Goal: Find specific page/section: Find specific page/section

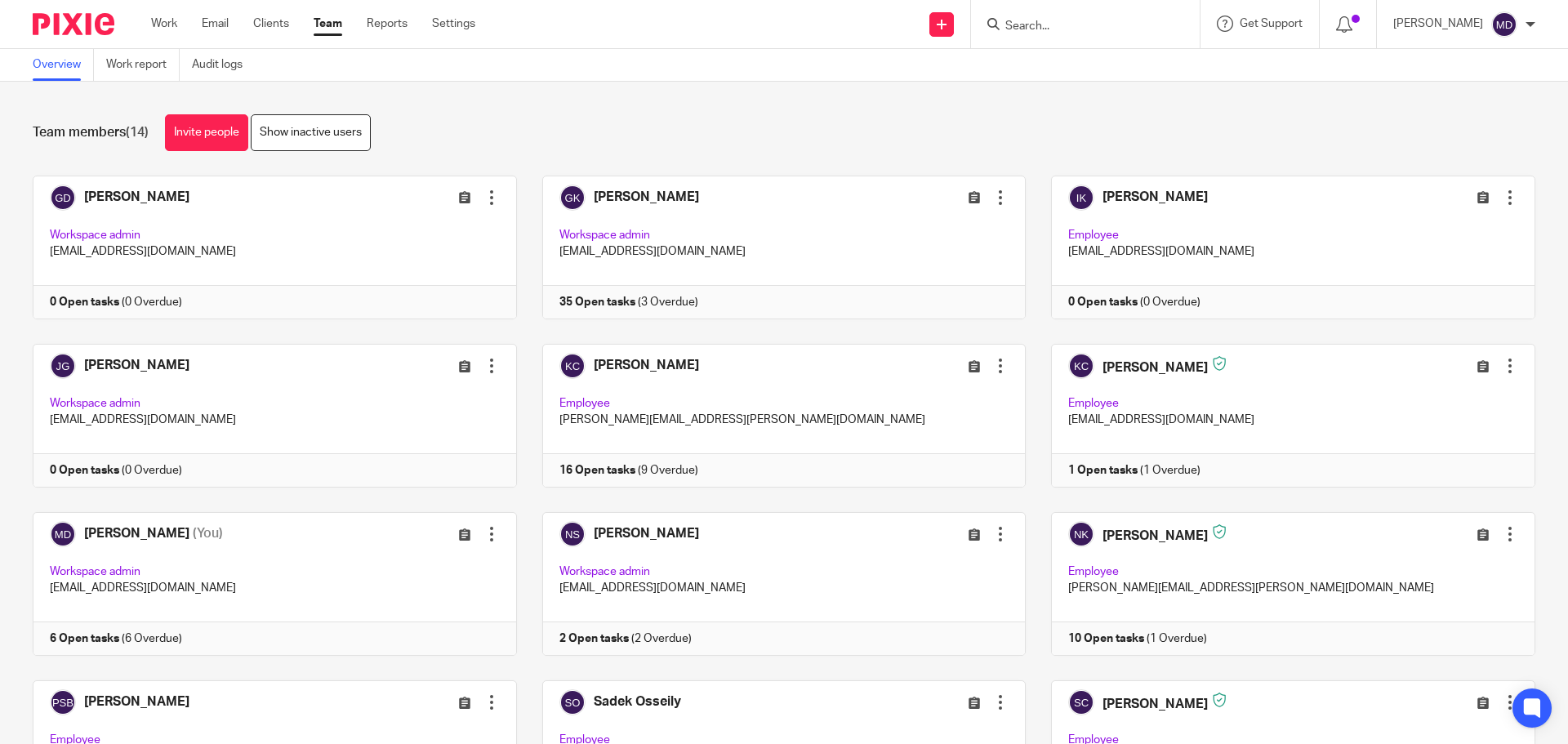
click at [1057, 29] on input "Search" at bounding box center [1077, 26] width 147 height 14
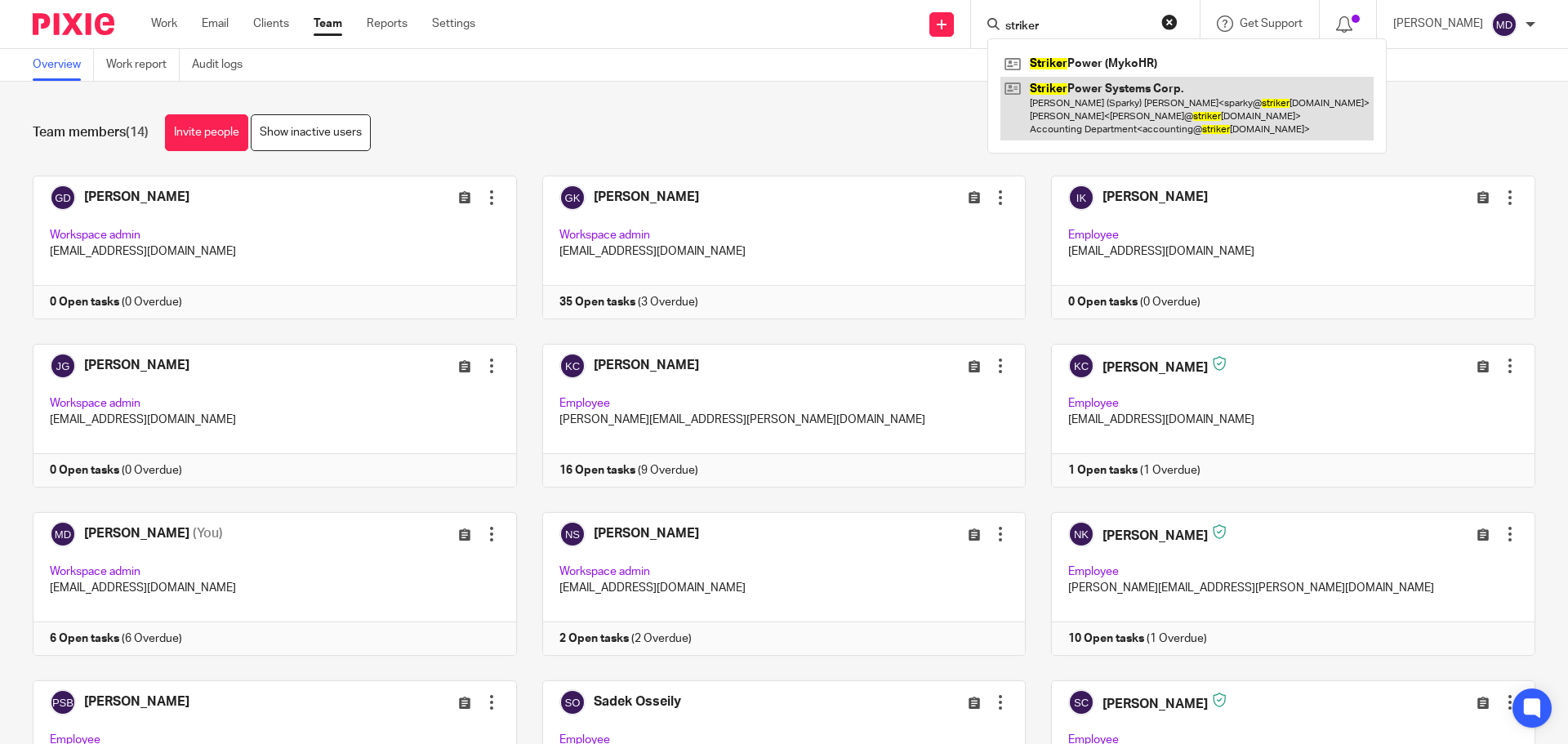
type input "striker"
click at [1115, 97] on link at bounding box center [1187, 109] width 373 height 65
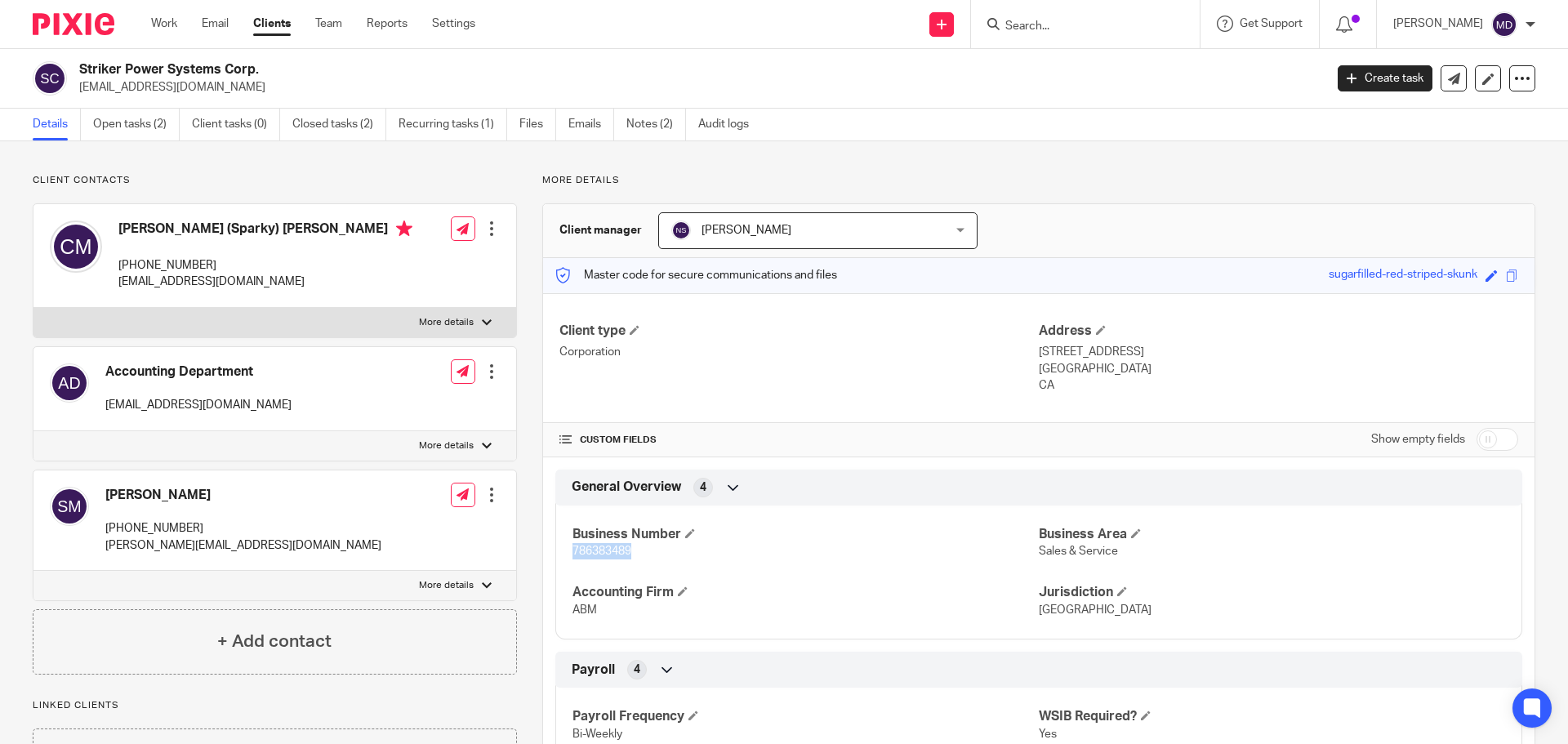
drag, startPoint x: 570, startPoint y: 551, endPoint x: 627, endPoint y: 556, distance: 57.2
click at [627, 556] on span "786383489" at bounding box center [601, 551] width 59 height 12
copy span "786383489"
click at [129, 125] on link "Open tasks (2)" at bounding box center [137, 124] width 87 height 32
